Goal: Information Seeking & Learning: Learn about a topic

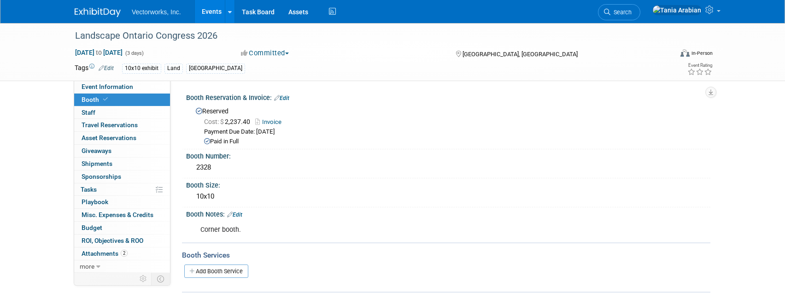
click at [212, 11] on link "Events" at bounding box center [212, 11] width 34 height 23
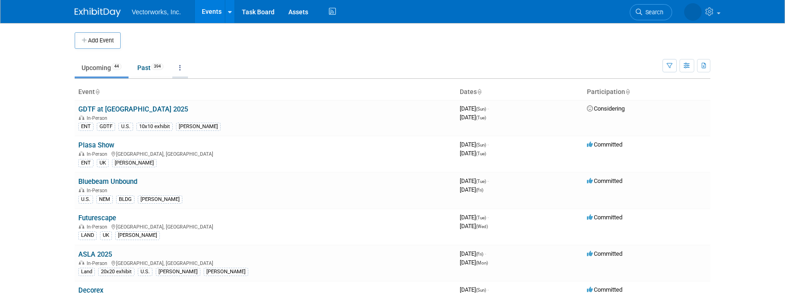
click at [182, 73] on link at bounding box center [180, 67] width 16 height 17
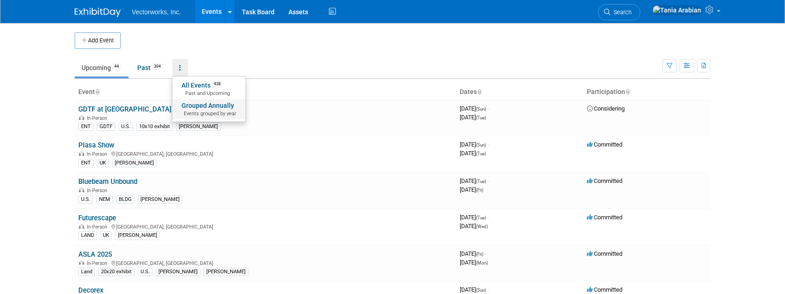
click at [197, 107] on link "Grouped Annually Events grouped by year" at bounding box center [208, 109] width 73 height 20
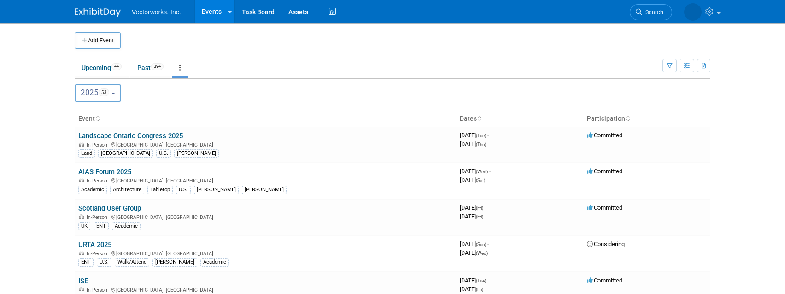
click at [120, 93] on button "2025 53" at bounding box center [98, 92] width 47 height 17
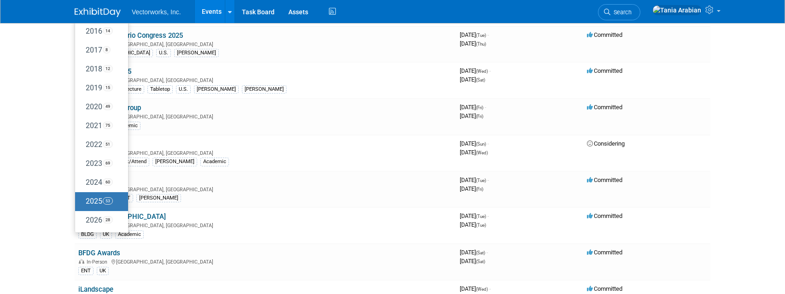
scroll to position [109, 0]
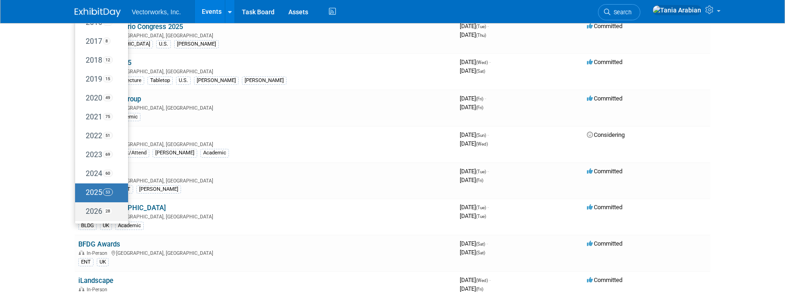
click at [95, 214] on label "2026 28" at bounding box center [99, 211] width 39 height 15
click at [82, 214] on input "2026 28" at bounding box center [79, 211] width 6 height 6
select select "2026"
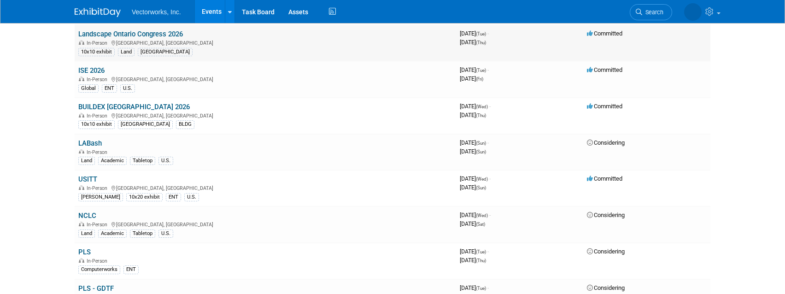
scroll to position [166, 0]
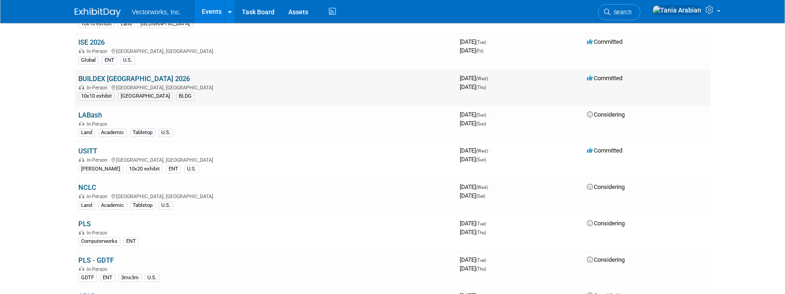
click at [115, 80] on link "BUILDEX Vancouver 2026" at bounding box center [133, 79] width 111 height 8
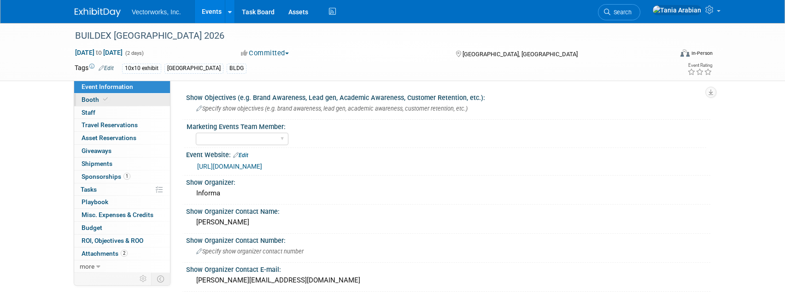
click at [87, 99] on span "Booth" at bounding box center [95, 99] width 28 height 7
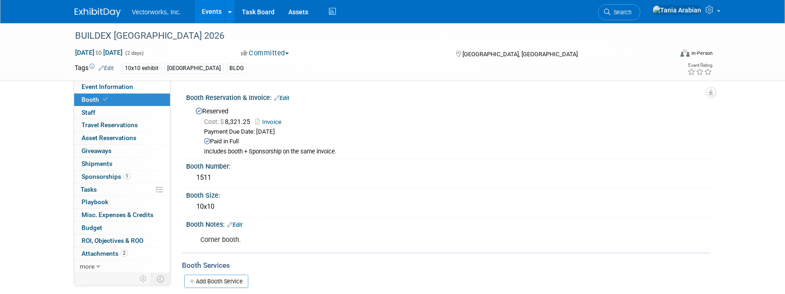
click at [268, 122] on link "Invoice" at bounding box center [270, 121] width 31 height 7
click at [115, 85] on span "Event Information" at bounding box center [107, 86] width 52 height 7
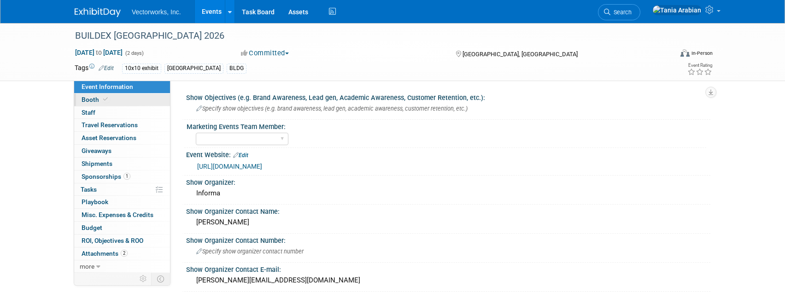
click at [91, 98] on span "Booth" at bounding box center [95, 99] width 28 height 7
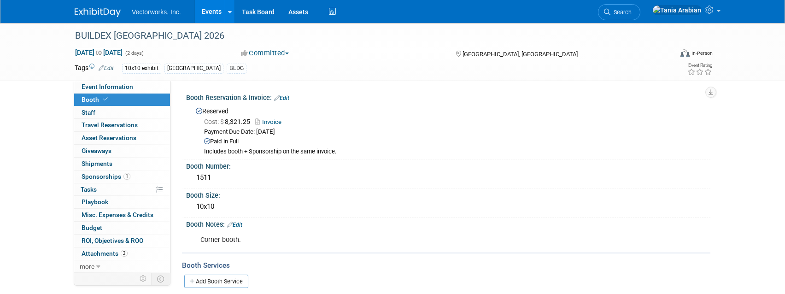
click at [207, 14] on link "Events" at bounding box center [212, 11] width 34 height 23
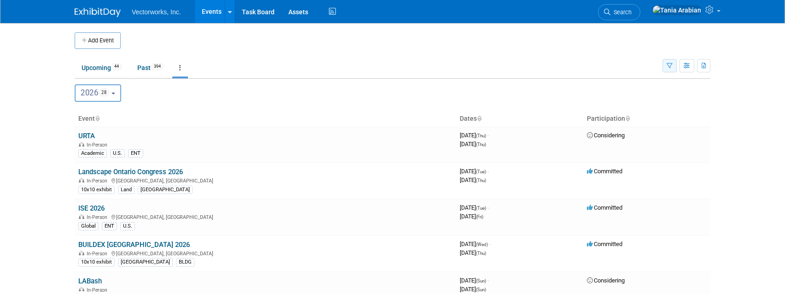
click at [667, 67] on icon "button" at bounding box center [669, 66] width 6 height 6
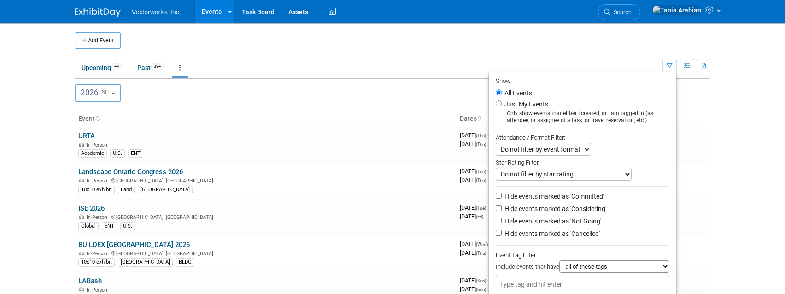
click at [541, 280] on input "text" at bounding box center [537, 283] width 74 height 9
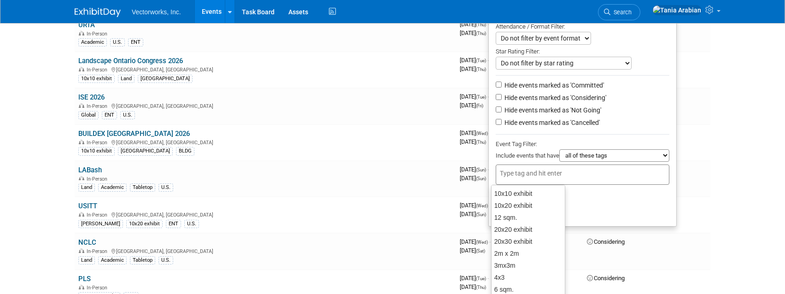
scroll to position [200, 0]
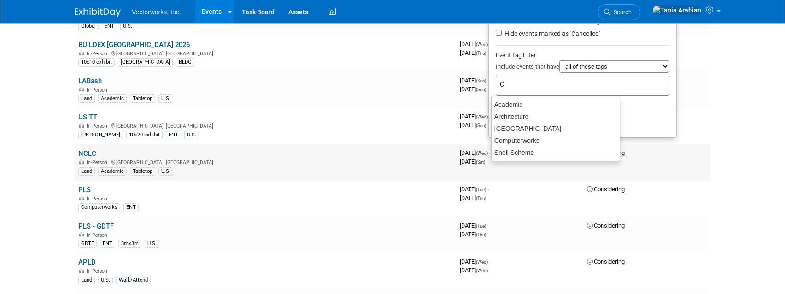
type input "Ca"
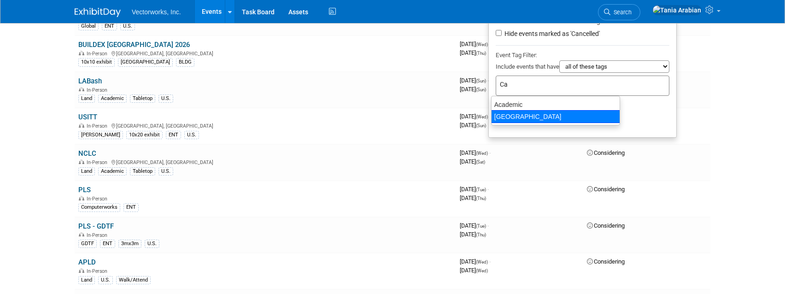
click at [526, 112] on div "[GEOGRAPHIC_DATA]" at bounding box center [555, 116] width 129 height 13
type input "[GEOGRAPHIC_DATA]"
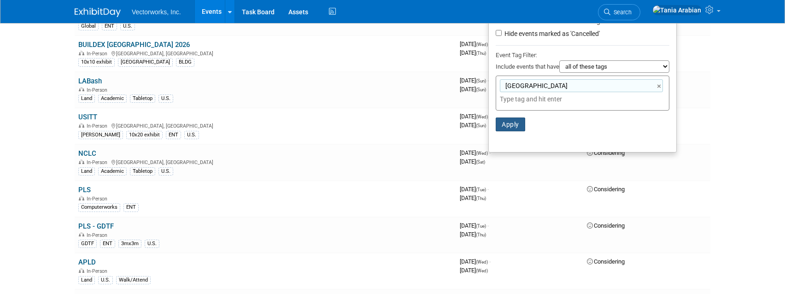
click at [508, 124] on button "Apply" at bounding box center [509, 124] width 29 height 14
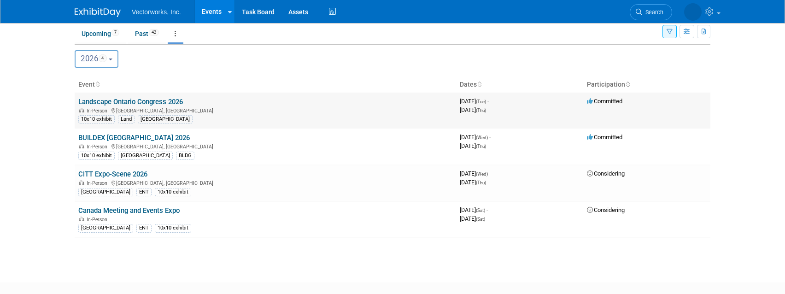
scroll to position [33, 0]
